Goal: Task Accomplishment & Management: Manage account settings

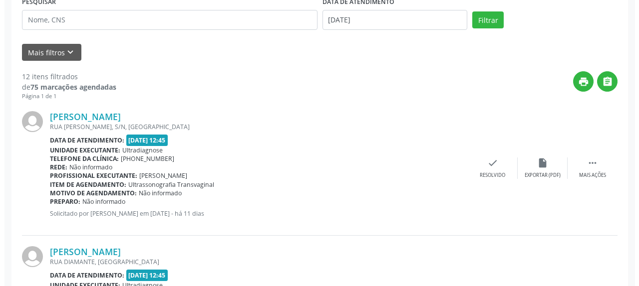
scroll to position [207, 0]
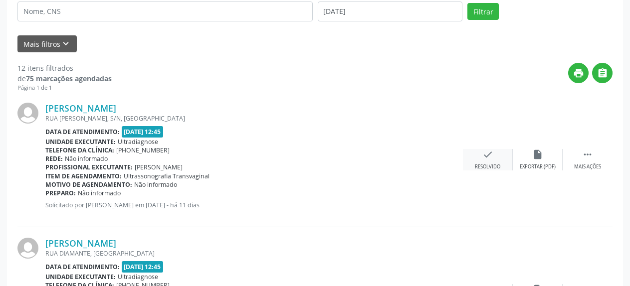
click at [487, 152] on icon "check" at bounding box center [487, 154] width 11 height 11
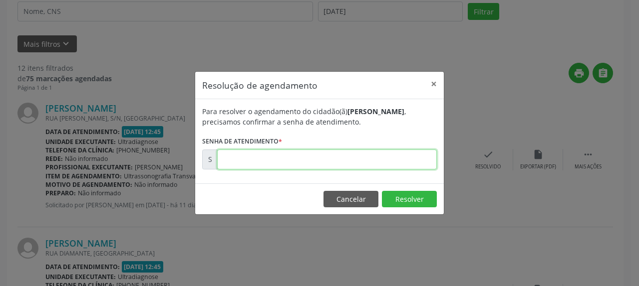
click at [332, 157] on input "text" at bounding box center [327, 160] width 220 height 20
type input "00175418"
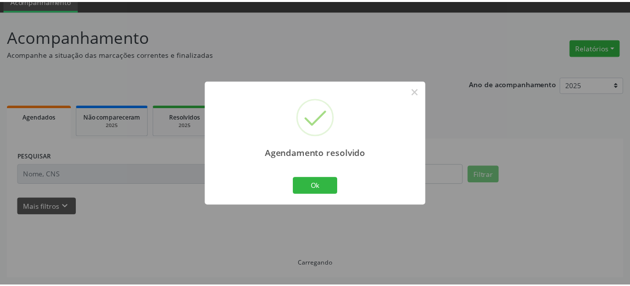
scroll to position [44, 0]
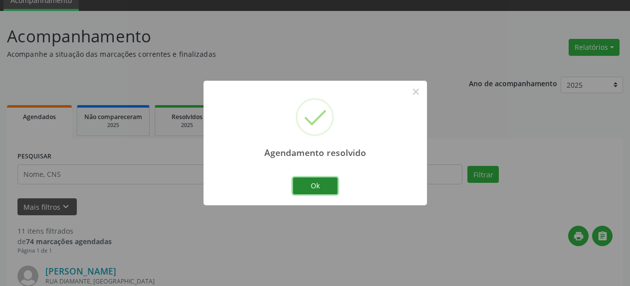
click at [320, 190] on button "Ok" at bounding box center [315, 186] width 45 height 17
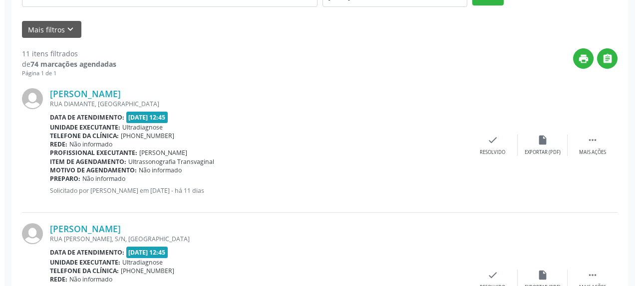
scroll to position [247, 0]
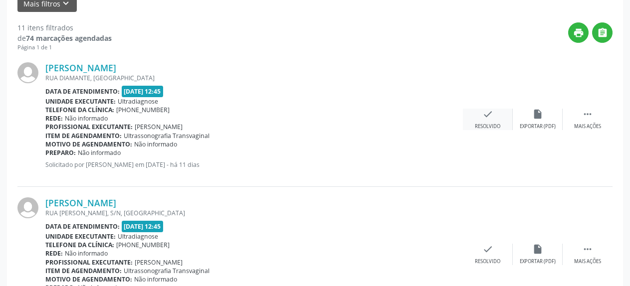
click at [487, 119] on icon "check" at bounding box center [487, 114] width 11 height 11
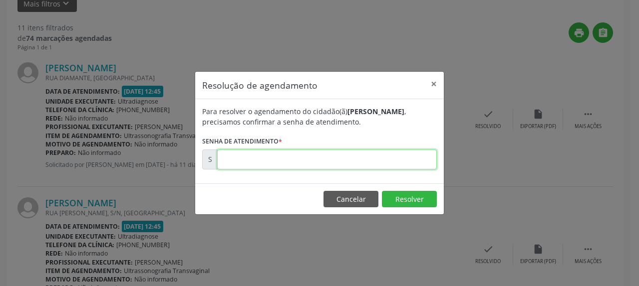
click at [315, 166] on input "text" at bounding box center [327, 160] width 220 height 20
type input "00175419"
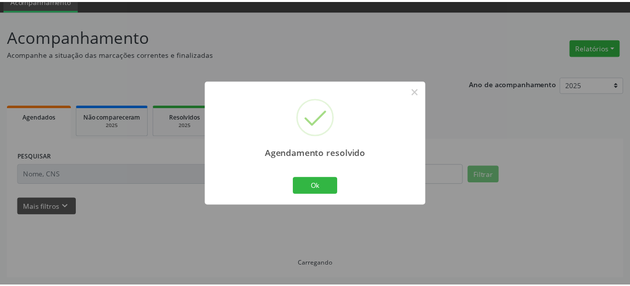
scroll to position [44, 0]
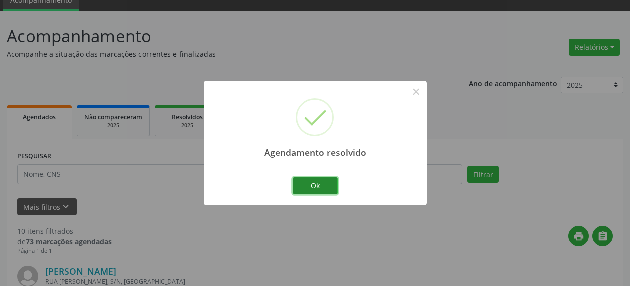
click at [315, 190] on button "Ok" at bounding box center [315, 186] width 45 height 17
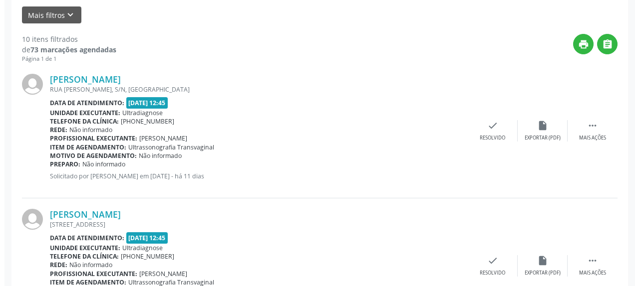
scroll to position [298, 0]
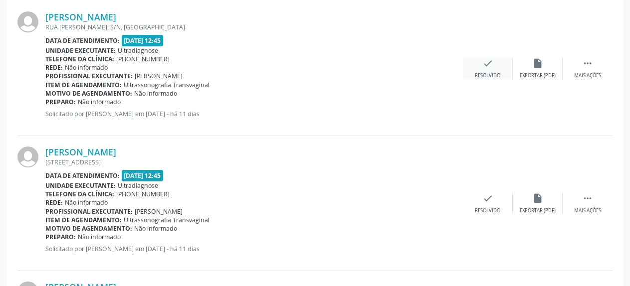
click at [491, 65] on icon "check" at bounding box center [487, 63] width 11 height 11
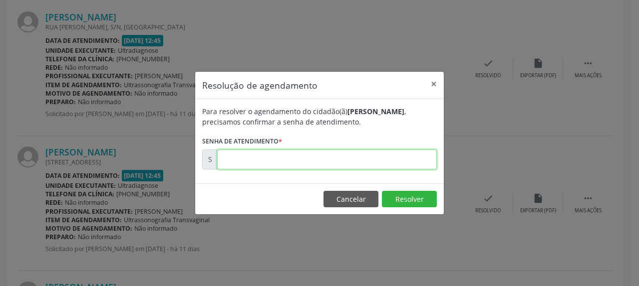
click at [395, 160] on input "text" at bounding box center [327, 160] width 220 height 20
type input "00175420"
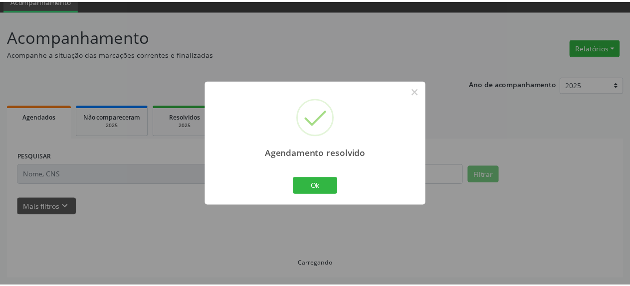
scroll to position [44, 0]
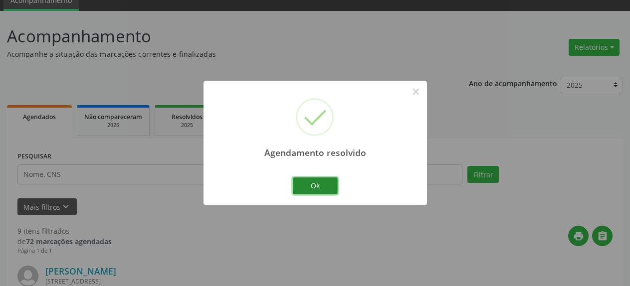
click at [327, 183] on button "Ok" at bounding box center [315, 186] width 45 height 17
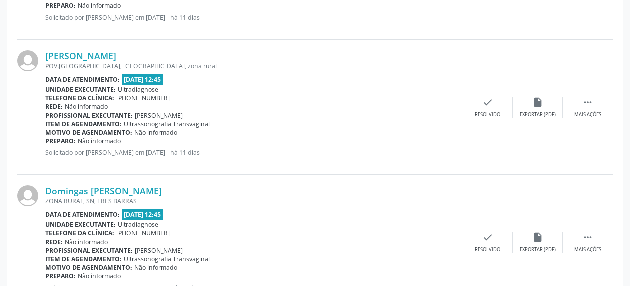
scroll to position [400, 0]
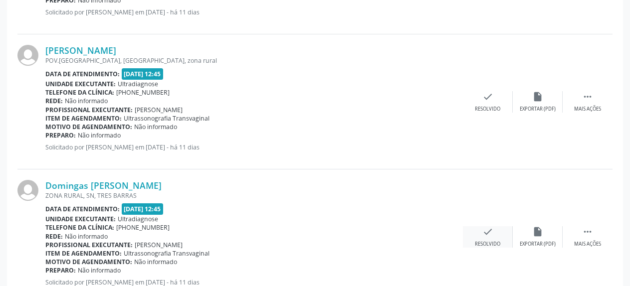
click at [490, 235] on icon "check" at bounding box center [487, 231] width 11 height 11
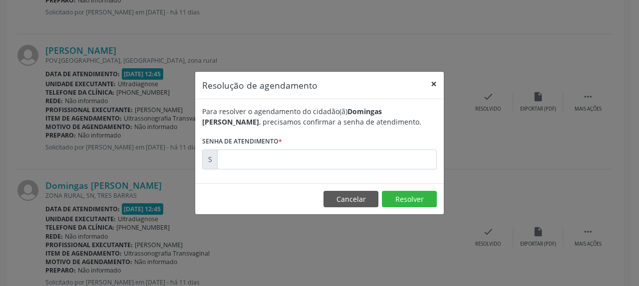
click at [434, 83] on button "×" at bounding box center [434, 84] width 20 height 24
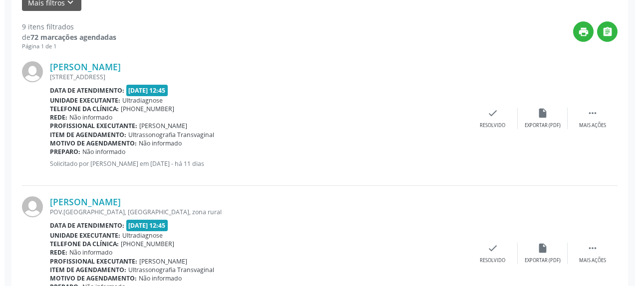
scroll to position [247, 0]
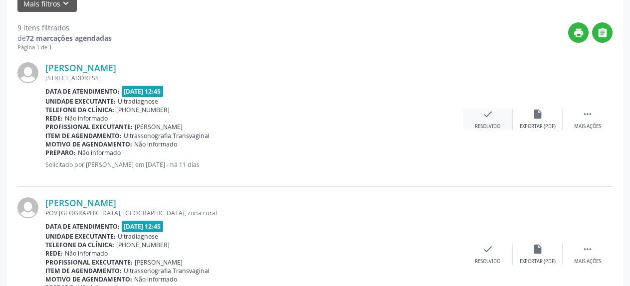
click at [484, 115] on icon "check" at bounding box center [487, 114] width 11 height 11
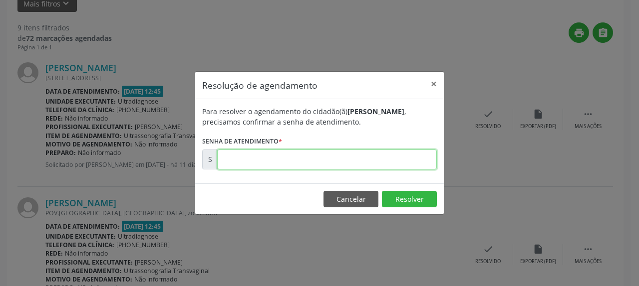
click at [338, 157] on input "text" at bounding box center [327, 160] width 220 height 20
type input "00175421"
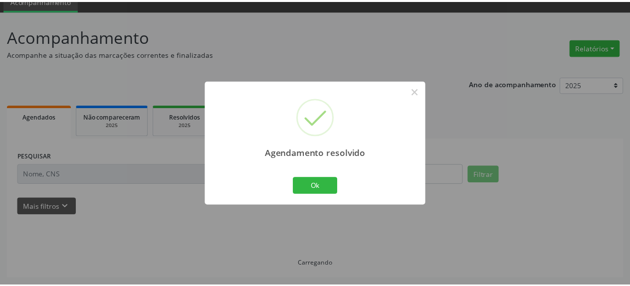
scroll to position [44, 0]
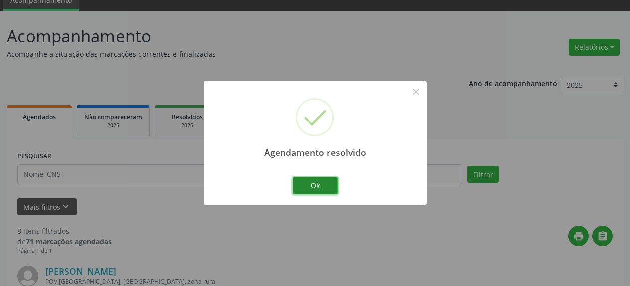
click at [323, 183] on button "Ok" at bounding box center [315, 186] width 45 height 17
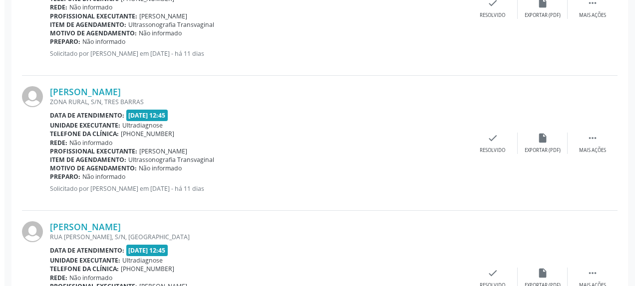
scroll to position [502, 0]
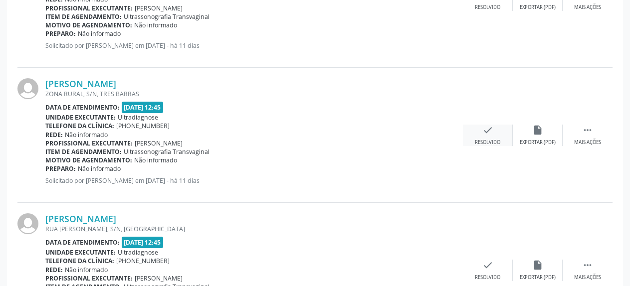
click at [493, 127] on icon "check" at bounding box center [487, 130] width 11 height 11
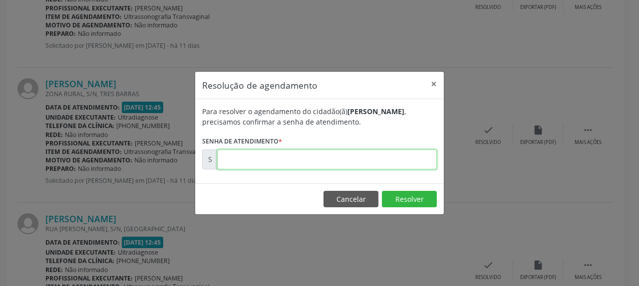
click at [395, 151] on input "text" at bounding box center [327, 160] width 220 height 20
type input "00175426"
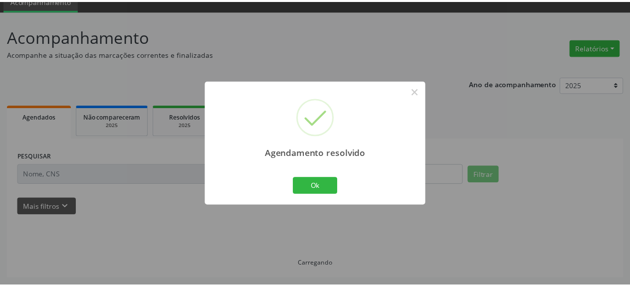
scroll to position [44, 0]
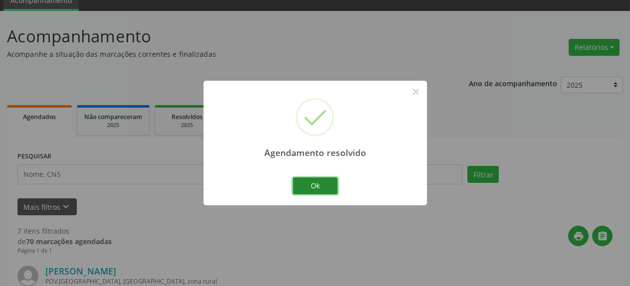
click at [319, 187] on button "Ok" at bounding box center [315, 186] width 45 height 17
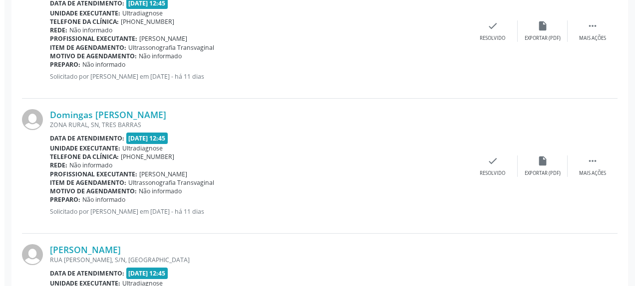
scroll to position [400, 0]
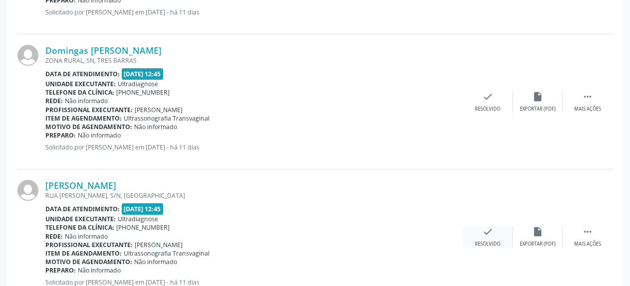
click at [486, 234] on icon "check" at bounding box center [487, 231] width 11 height 11
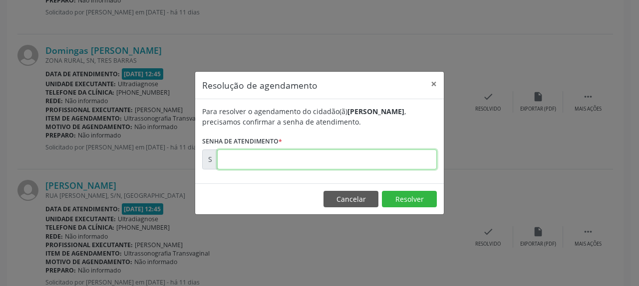
click at [383, 153] on input "text" at bounding box center [327, 160] width 220 height 20
type input "00175427"
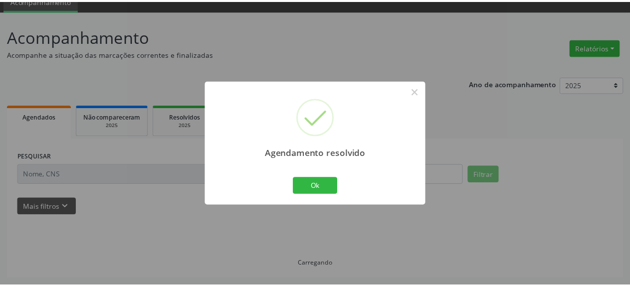
scroll to position [44, 0]
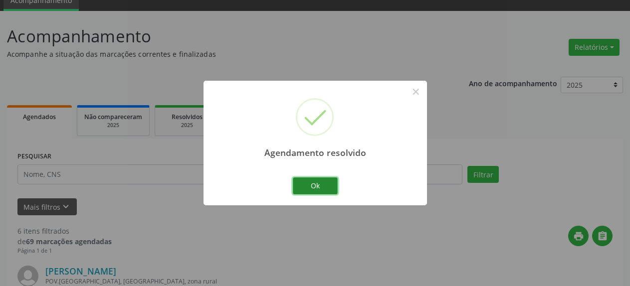
click at [332, 191] on button "Ok" at bounding box center [315, 186] width 45 height 17
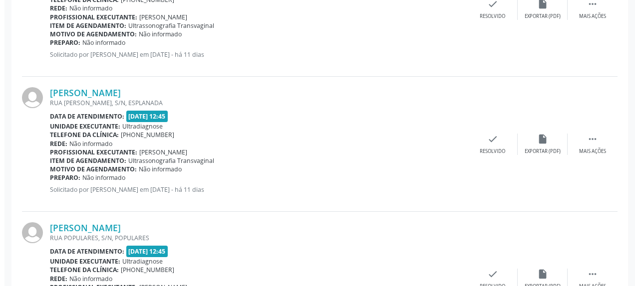
scroll to position [502, 0]
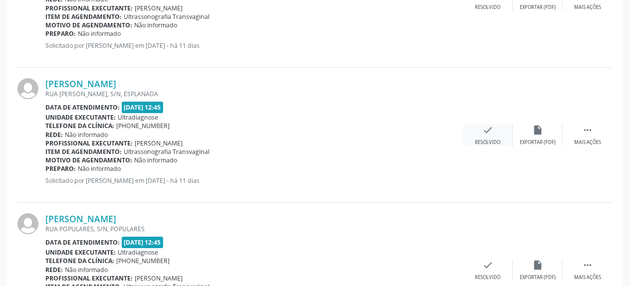
click at [488, 136] on icon "check" at bounding box center [487, 130] width 11 height 11
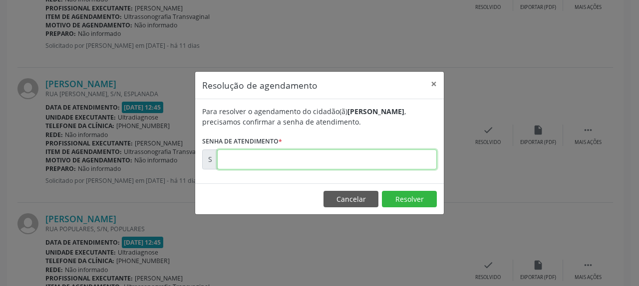
click at [373, 162] on input "text" at bounding box center [327, 160] width 220 height 20
type input "00175430"
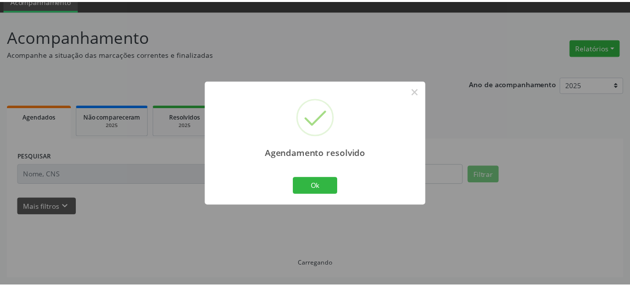
scroll to position [44, 0]
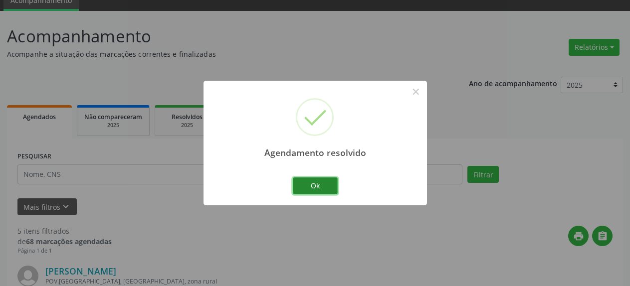
click at [326, 188] on button "Ok" at bounding box center [315, 186] width 45 height 17
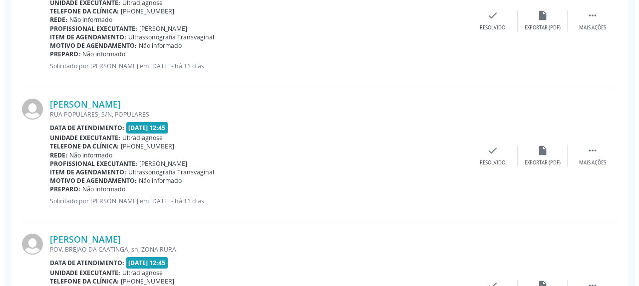
scroll to position [553, 0]
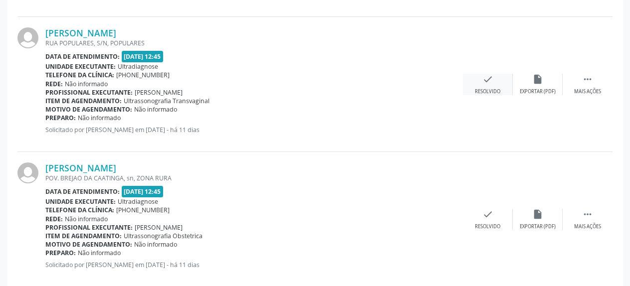
click at [489, 79] on icon "check" at bounding box center [487, 79] width 11 height 11
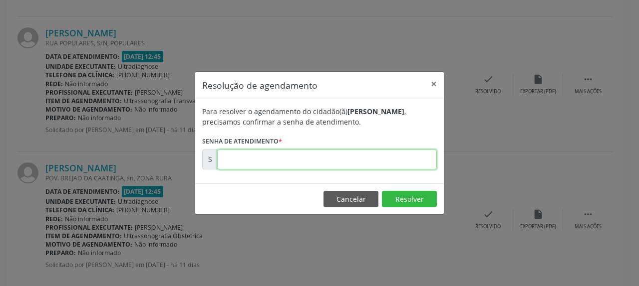
click at [312, 156] on input "text" at bounding box center [327, 160] width 220 height 20
type input "00175433"
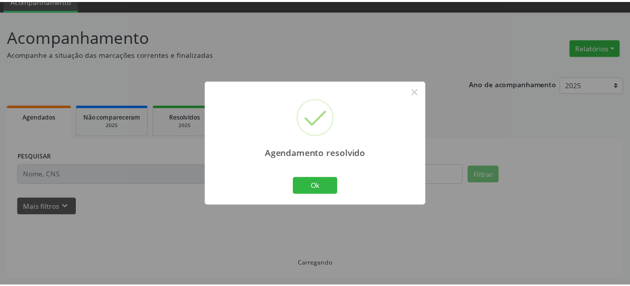
scroll to position [44, 0]
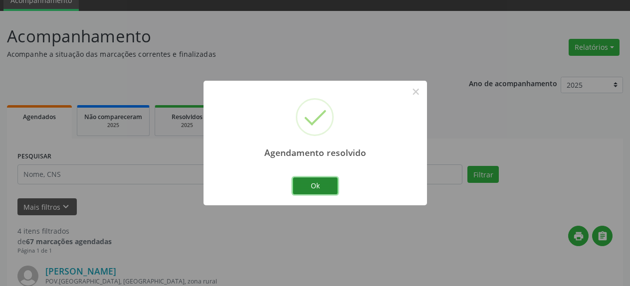
click at [327, 185] on button "Ok" at bounding box center [315, 186] width 45 height 17
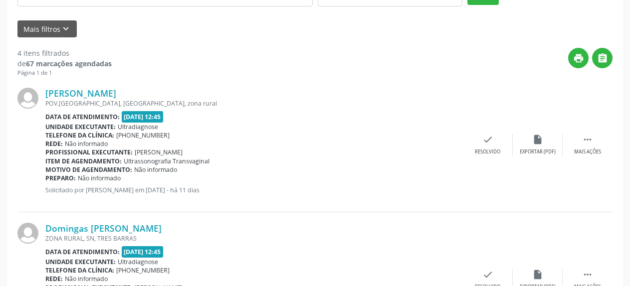
scroll to position [247, 0]
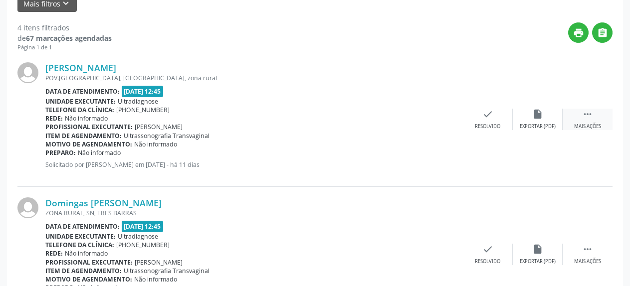
click at [591, 119] on icon "" at bounding box center [587, 114] width 11 height 11
click at [535, 116] on icon "alarm_off" at bounding box center [537, 114] width 11 height 11
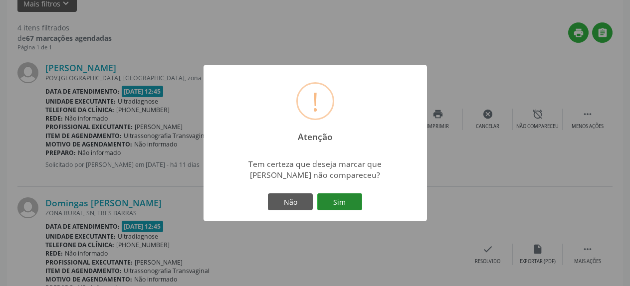
click at [342, 199] on button "Sim" at bounding box center [339, 202] width 45 height 17
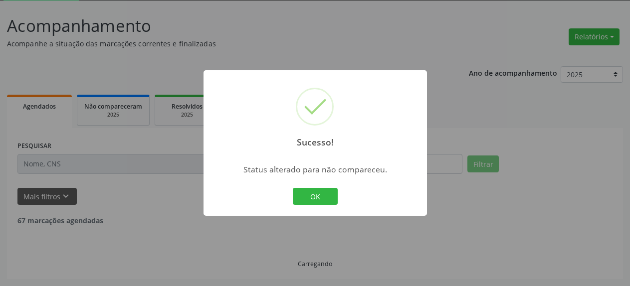
scroll to position [54, 0]
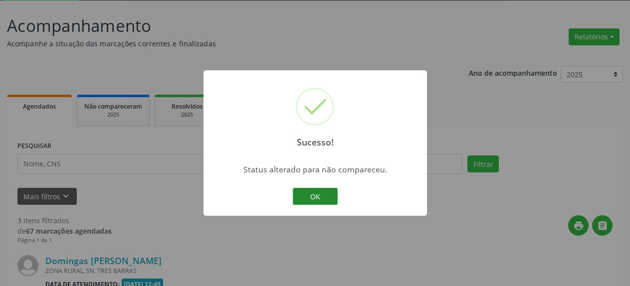
click at [320, 201] on button "OK" at bounding box center [315, 196] width 45 height 17
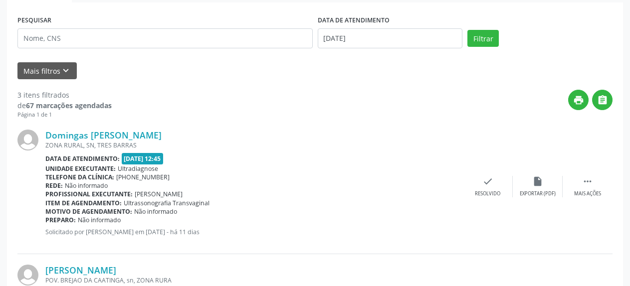
scroll to position [207, 0]
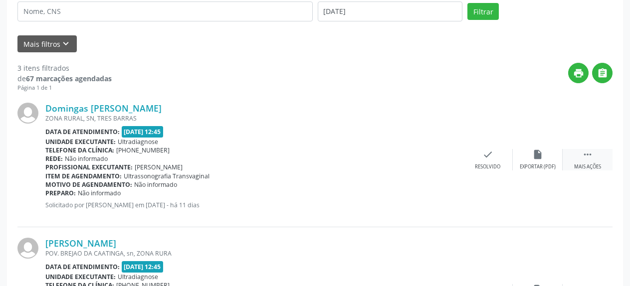
click at [595, 159] on div " Mais ações" at bounding box center [588, 159] width 50 height 21
click at [543, 160] on div "alarm_off Não compareceu" at bounding box center [538, 159] width 50 height 21
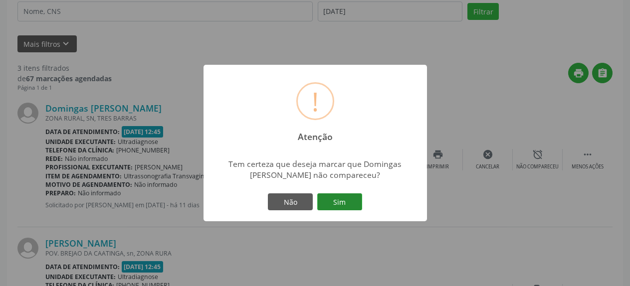
click at [341, 200] on button "Sim" at bounding box center [339, 202] width 45 height 17
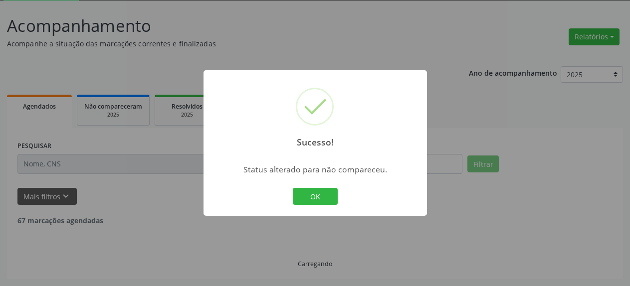
scroll to position [54, 0]
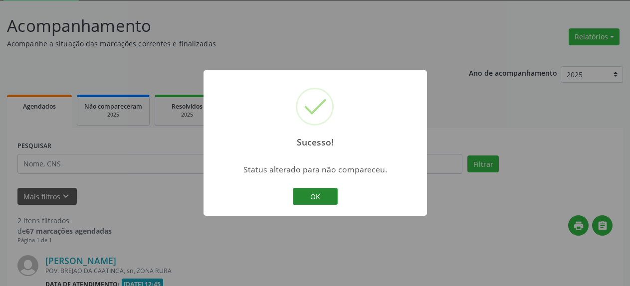
click at [311, 197] on button "OK" at bounding box center [315, 196] width 45 height 17
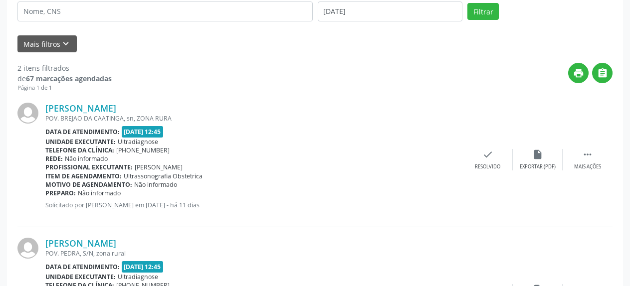
scroll to position [258, 0]
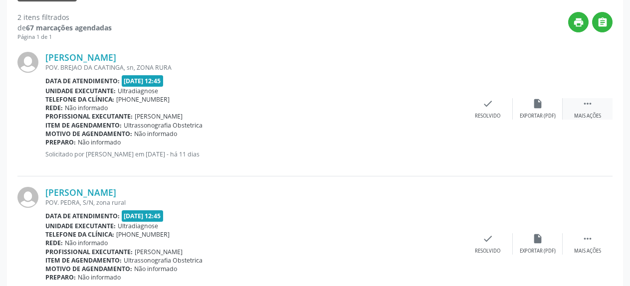
click at [591, 104] on icon "" at bounding box center [587, 103] width 11 height 11
click at [537, 108] on icon "alarm_off" at bounding box center [537, 103] width 11 height 11
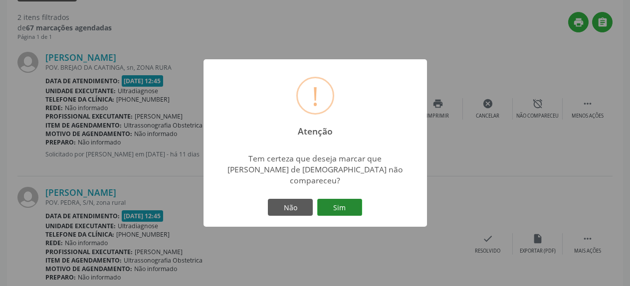
click at [340, 208] on button "Sim" at bounding box center [339, 207] width 45 height 17
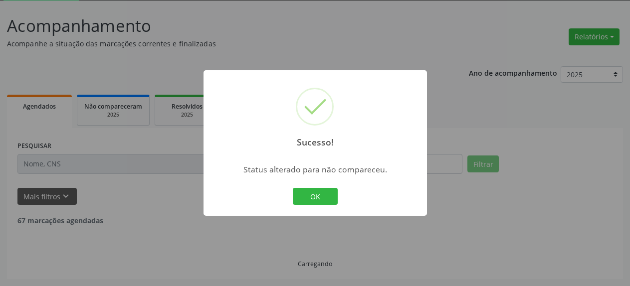
scroll to position [54, 0]
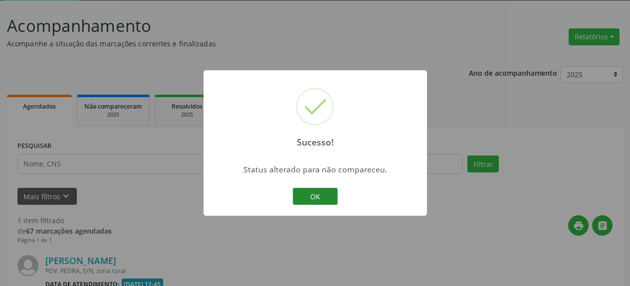
click at [323, 195] on button "OK" at bounding box center [315, 196] width 45 height 17
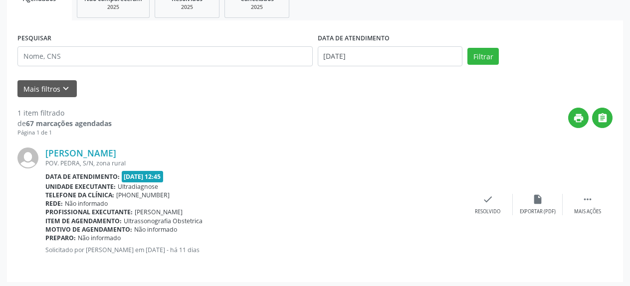
scroll to position [165, 0]
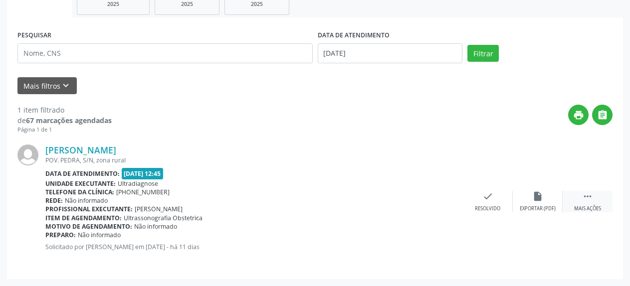
click at [584, 197] on icon "" at bounding box center [587, 196] width 11 height 11
click at [545, 203] on div "alarm_off Não compareceu" at bounding box center [538, 201] width 50 height 21
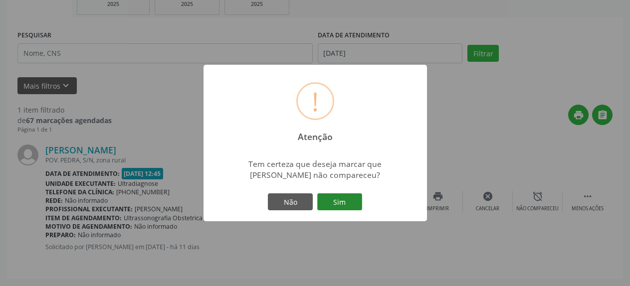
click at [350, 203] on button "Sim" at bounding box center [339, 202] width 45 height 17
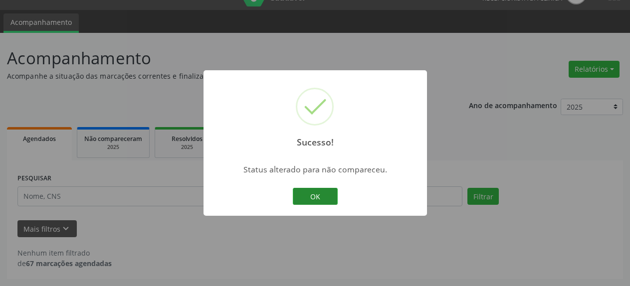
scroll to position [22, 0]
click at [320, 195] on button "OK" at bounding box center [315, 196] width 45 height 17
